Goal: Task Accomplishment & Management: Use online tool/utility

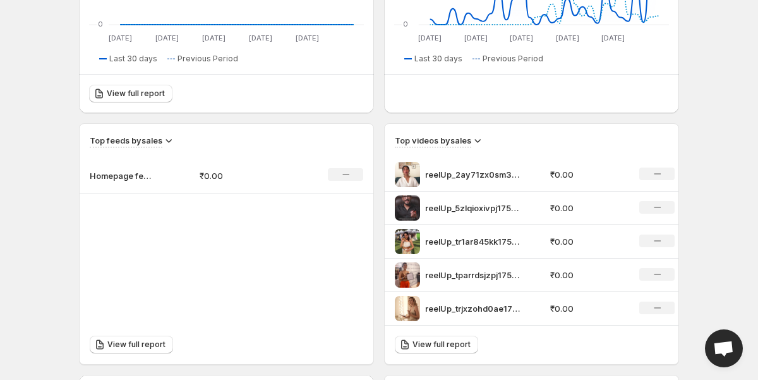
scroll to position [327, 0]
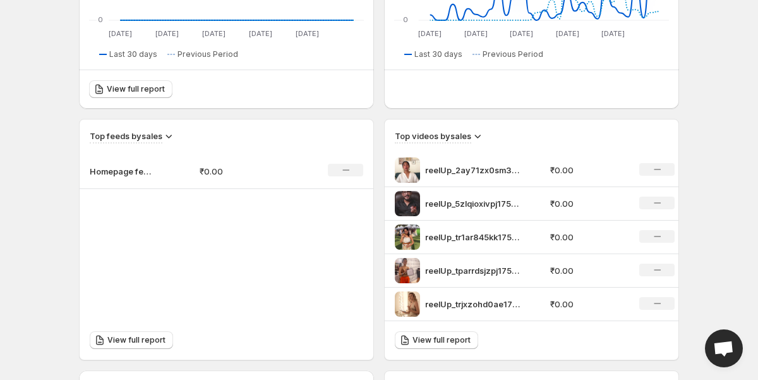
click at [478, 171] on p "reelUp_2ay71zx0sm31753523391720_original" at bounding box center [472, 170] width 95 height 13
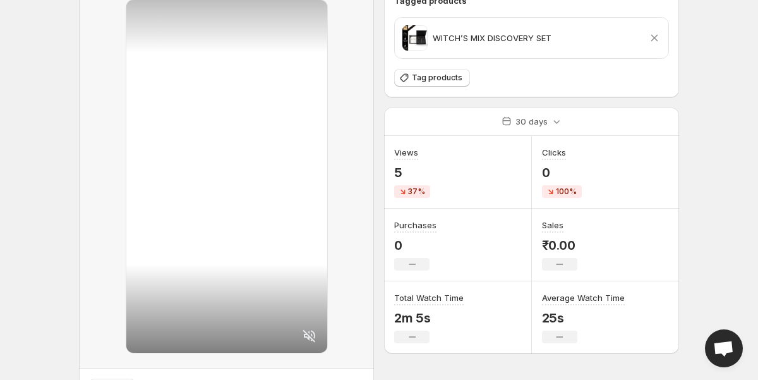
scroll to position [131, 0]
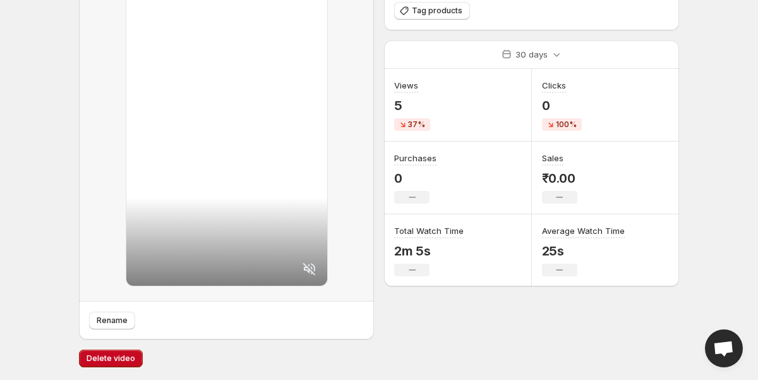
click at [238, 127] on div at bounding box center [226, 109] width 201 height 353
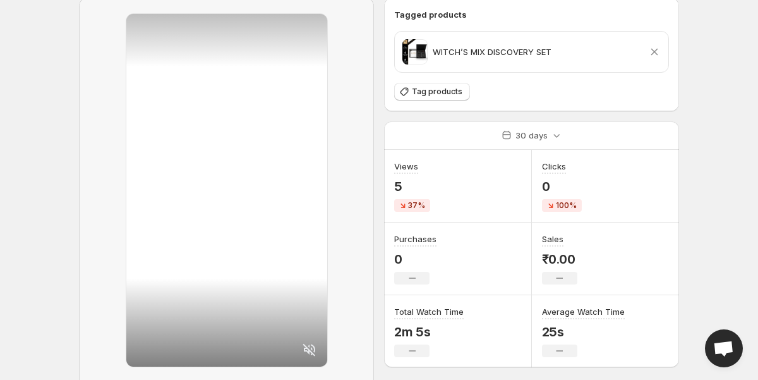
scroll to position [49, 0]
click at [315, 349] on icon at bounding box center [309, 350] width 15 height 15
click at [268, 238] on div at bounding box center [226, 191] width 201 height 353
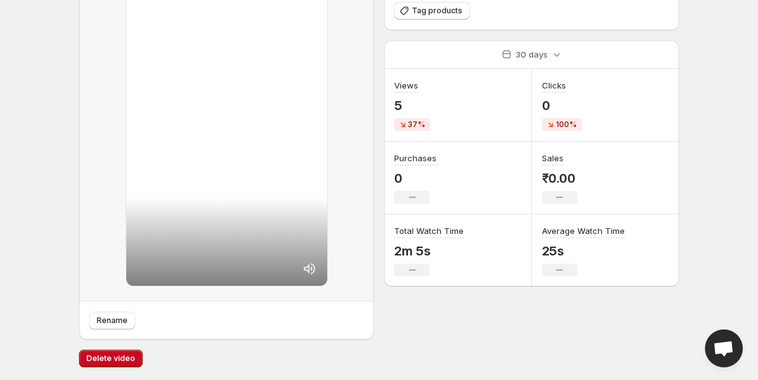
scroll to position [0, 0]
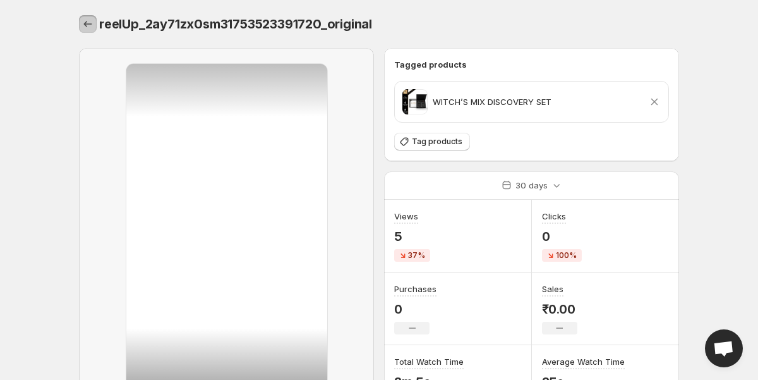
click at [85, 20] on icon "Settings" at bounding box center [87, 24] width 13 height 13
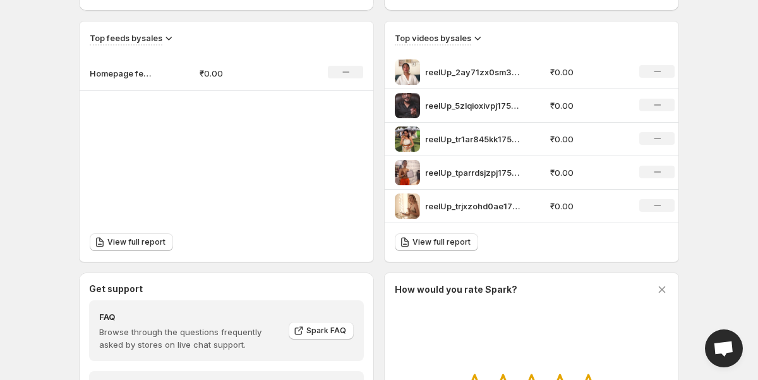
scroll to position [451, 0]
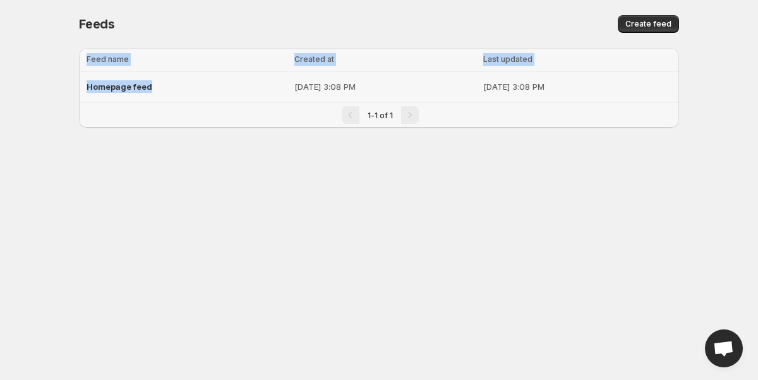
drag, startPoint x: 73, startPoint y: 87, endPoint x: 162, endPoint y: 87, distance: 89.1
click at [162, 87] on div "Loading tables… Loading tables… Feed name Created at Last updated Select table …" at bounding box center [374, 98] width 610 height 120
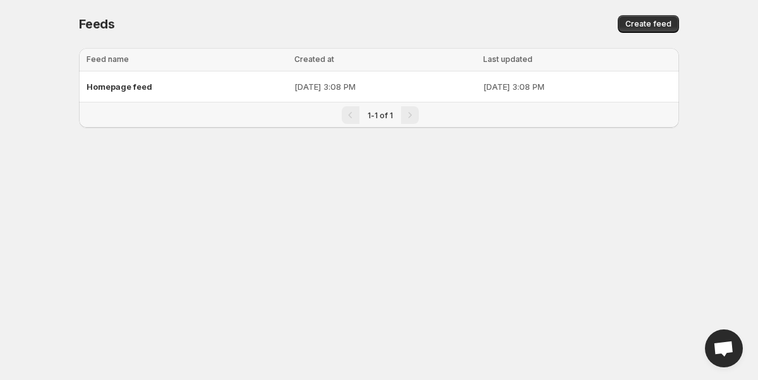
click at [65, 103] on div "Feeds. This page is ready Feeds Create feed Loading tables… Loading tables… Fee…" at bounding box center [379, 79] width 631 height 158
drag, startPoint x: 162, startPoint y: 88, endPoint x: 88, endPoint y: 87, distance: 73.9
click at [88, 87] on div "Homepage feed" at bounding box center [187, 86] width 200 height 23
copy span "Homepage feed"
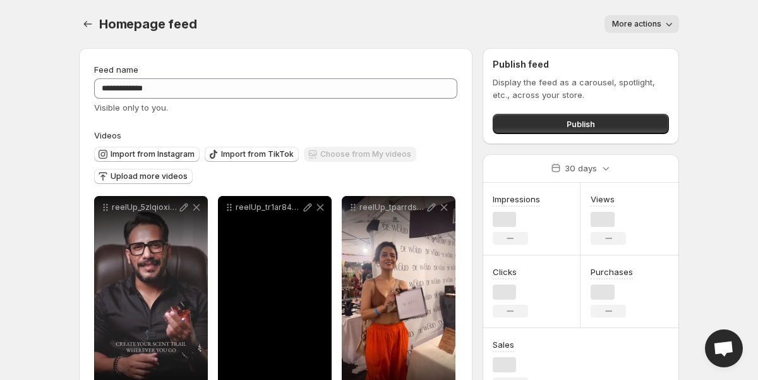
click at [256, 214] on div "reelUp_tr1ar845kk1753523758451_original" at bounding box center [275, 207] width 114 height 23
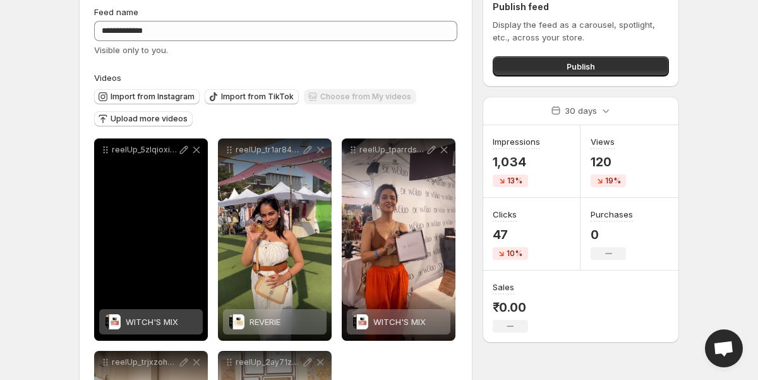
scroll to position [62, 0]
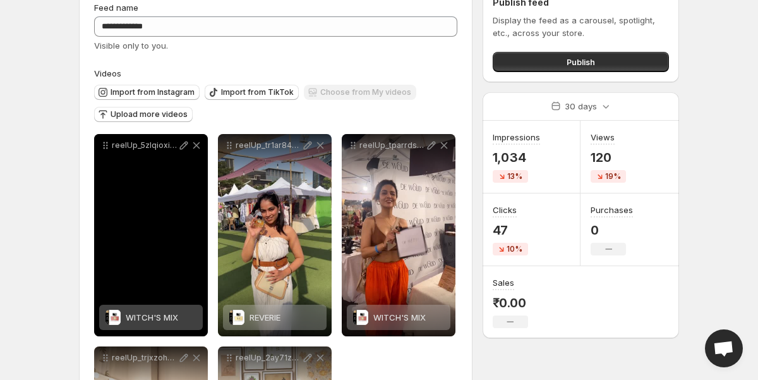
click at [150, 183] on div "reelUp_5zlqioxivpj1755251507371_medium" at bounding box center [151, 235] width 114 height 202
click at [144, 253] on div "reelUp_5zlqioxivpj1755251507371_medium" at bounding box center [151, 235] width 114 height 202
click at [155, 241] on div "reelUp_5zlqioxivpj1755251507371_medium" at bounding box center [151, 235] width 114 height 202
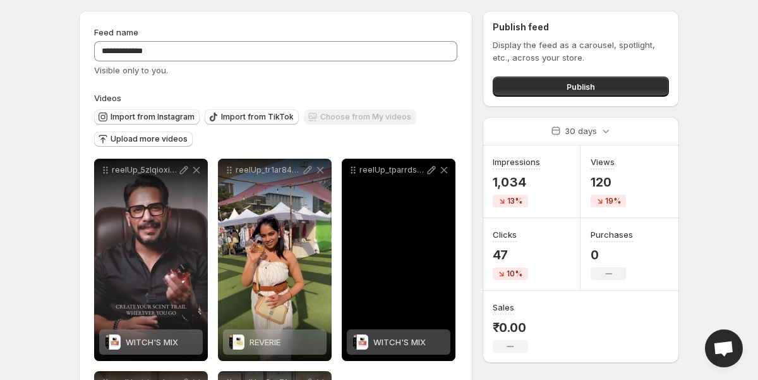
scroll to position [0, 0]
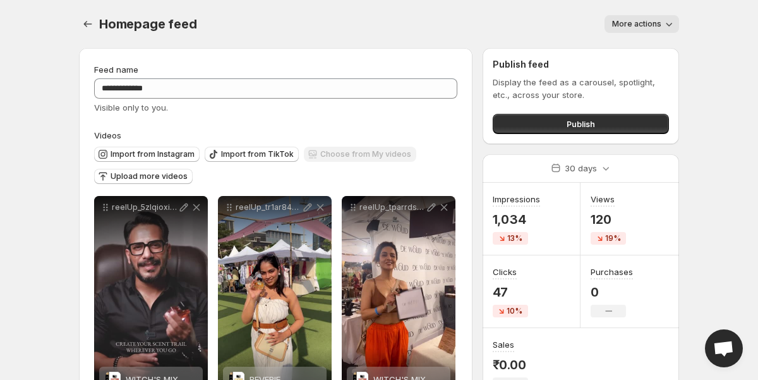
click at [634, 23] on span "More actions" at bounding box center [636, 24] width 49 height 10
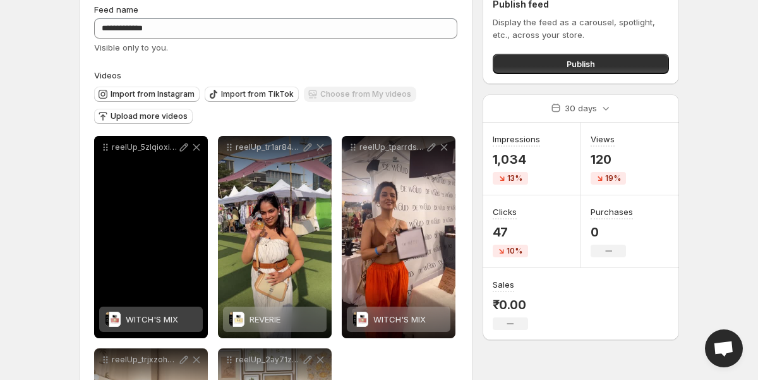
scroll to position [69, 0]
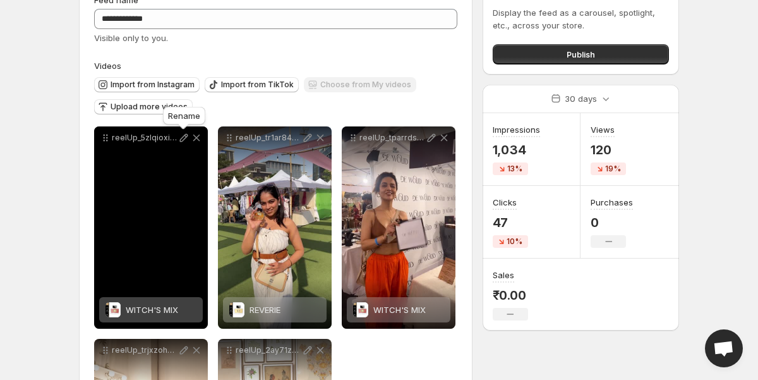
click at [183, 136] on icon at bounding box center [184, 138] width 8 height 8
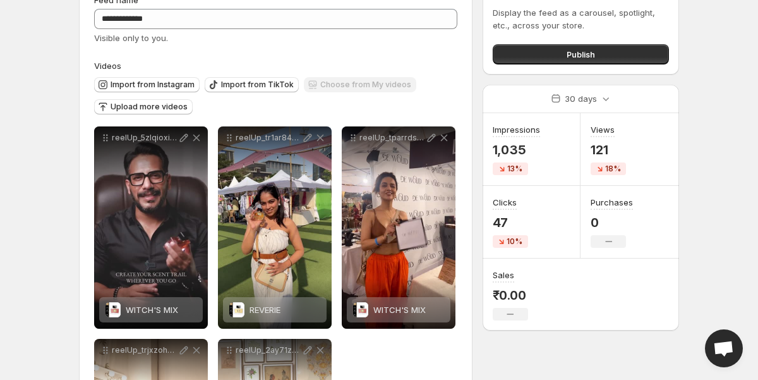
click at [49, 121] on body "**********" at bounding box center [379, 121] width 758 height 380
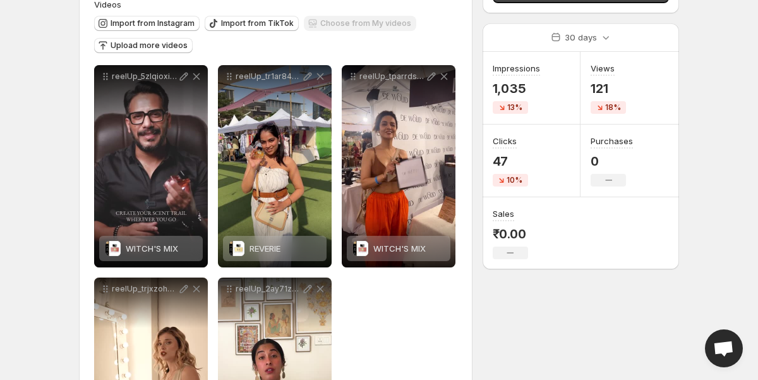
scroll to position [0, 0]
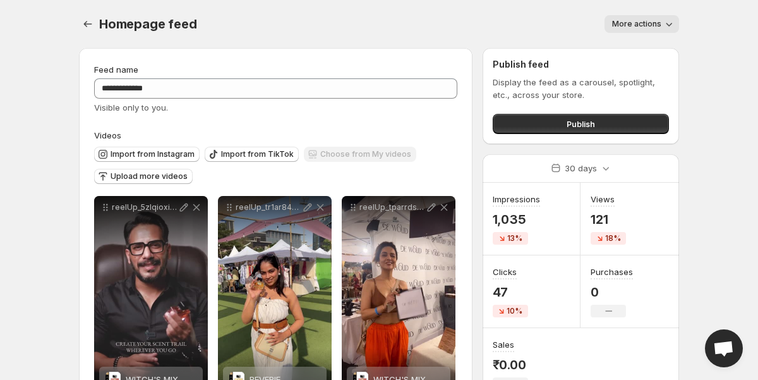
click at [673, 27] on icon "button" at bounding box center [669, 24] width 13 height 13
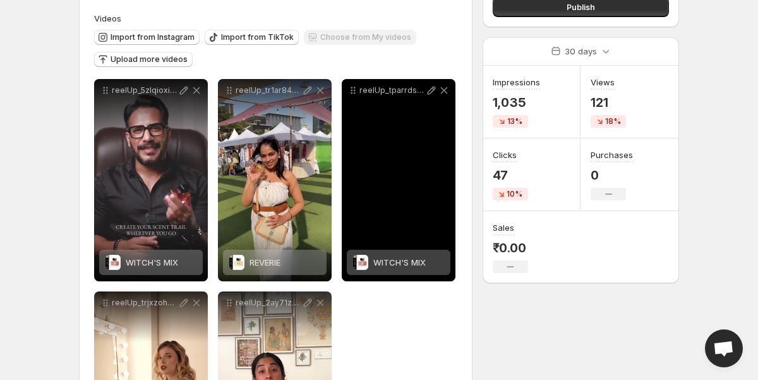
scroll to position [123, 0]
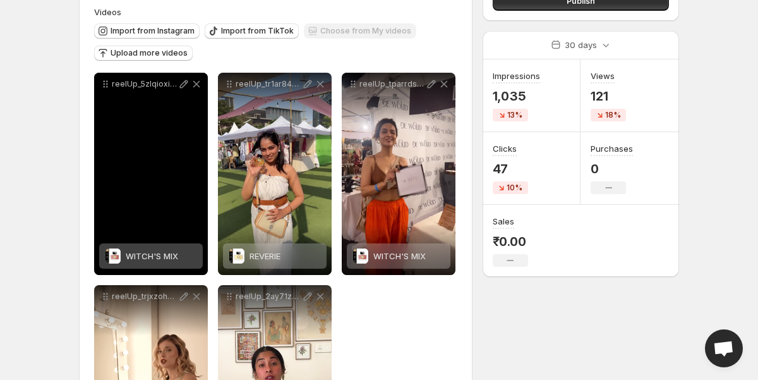
click at [128, 162] on div "reelUp_5zlqioxivpj1755251507371_medium" at bounding box center [151, 174] width 114 height 202
click at [183, 82] on icon at bounding box center [184, 84] width 13 height 13
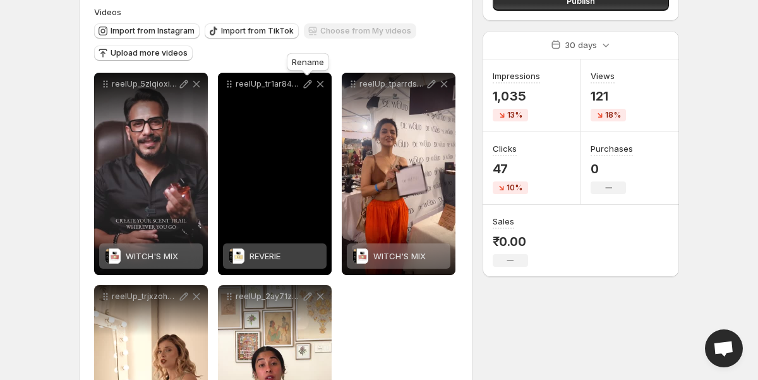
click at [308, 85] on icon at bounding box center [308, 84] width 8 height 8
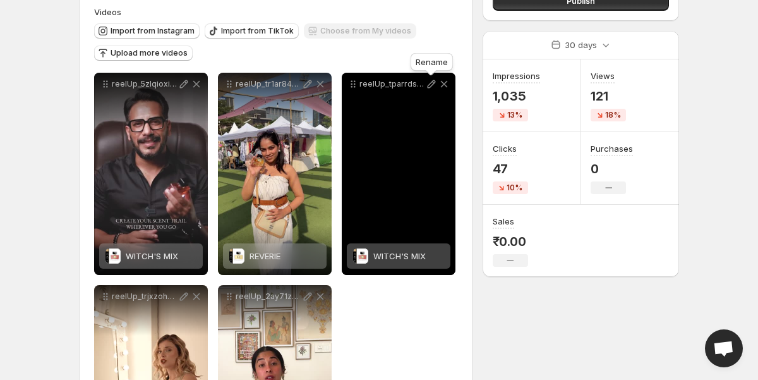
click at [431, 87] on icon at bounding box center [432, 84] width 8 height 8
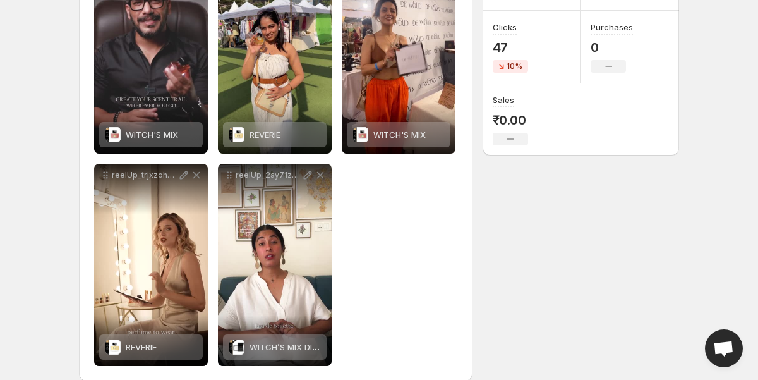
scroll to position [262, 0]
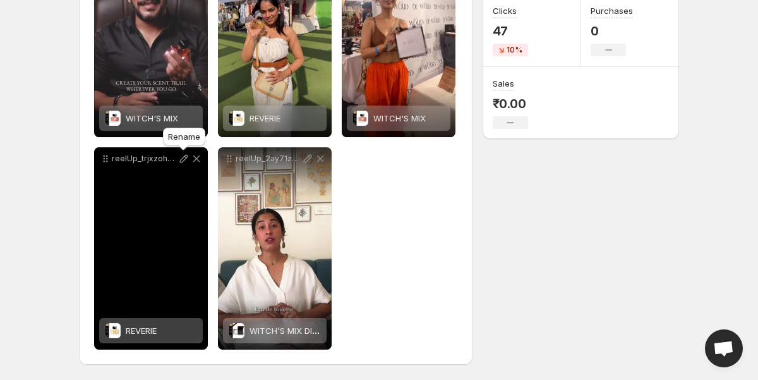
click at [181, 159] on icon at bounding box center [184, 159] width 8 height 8
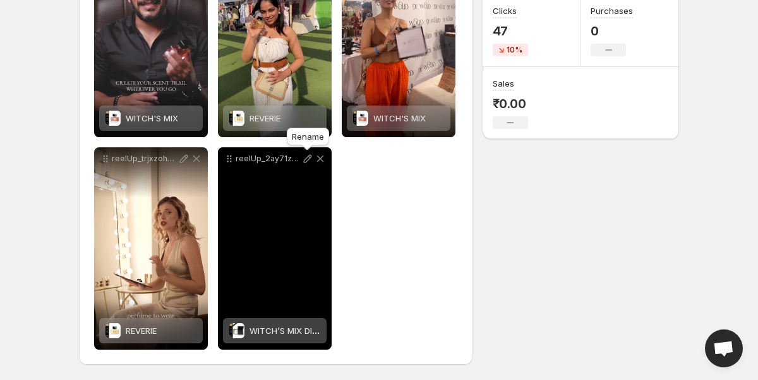
click at [308, 156] on icon at bounding box center [308, 159] width 8 height 8
